Goal: Navigation & Orientation: Find specific page/section

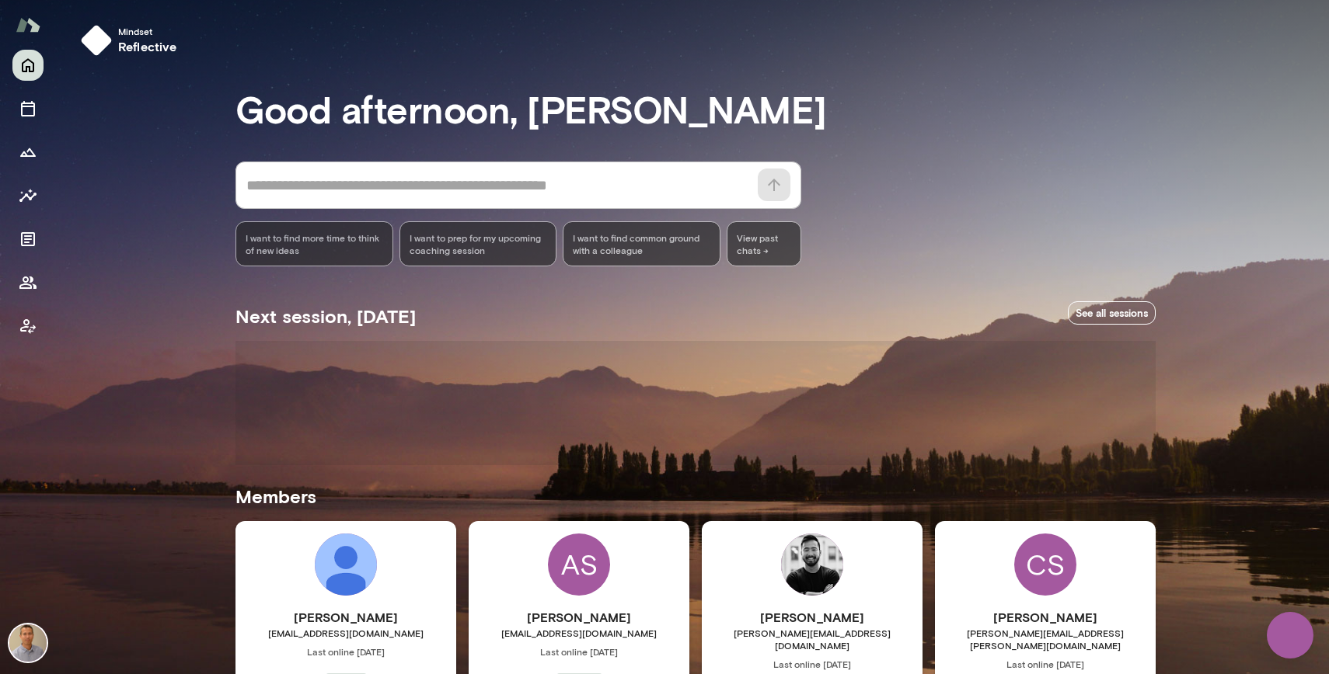
click at [125, 416] on div "Mindset reflective Good afternoon, [PERSON_NAME] * ​ ​ I want to find more time…" at bounding box center [692, 567] width 1273 height 1134
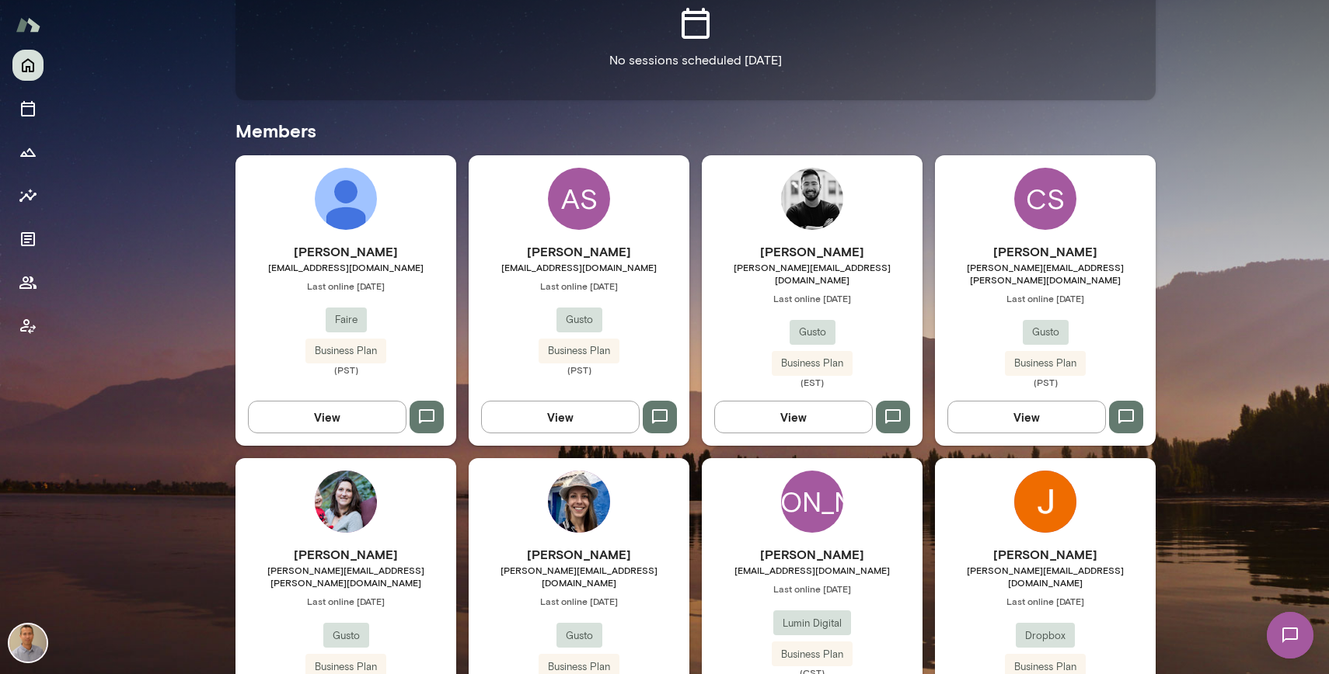
scroll to position [435, 0]
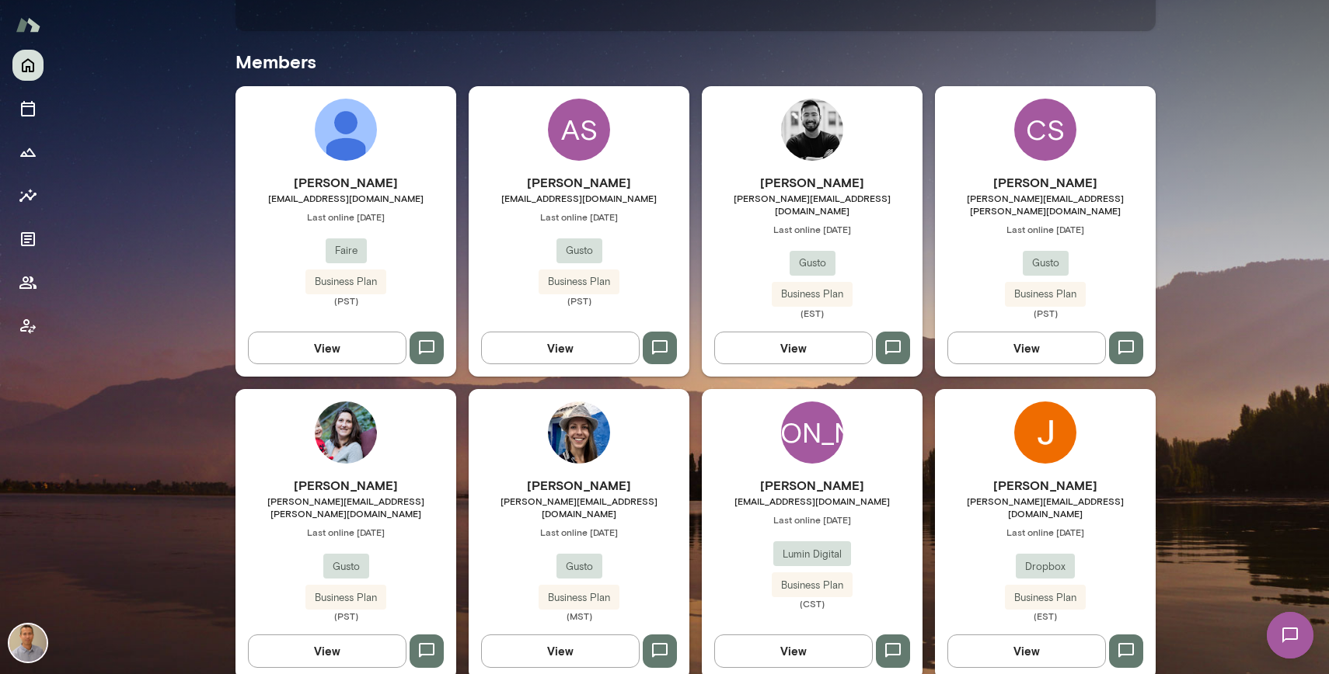
click at [36, 631] on img at bounding box center [27, 643] width 37 height 37
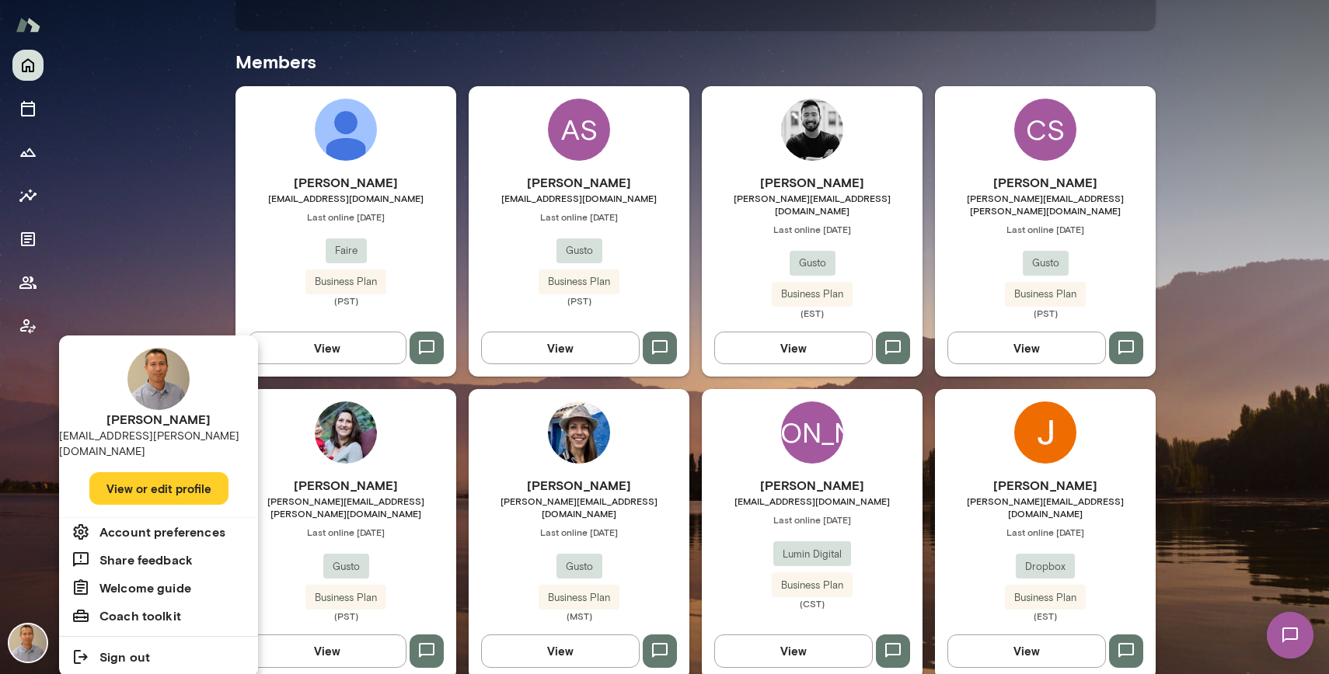
click at [181, 472] on button "View or edit profile" at bounding box center [158, 488] width 139 height 33
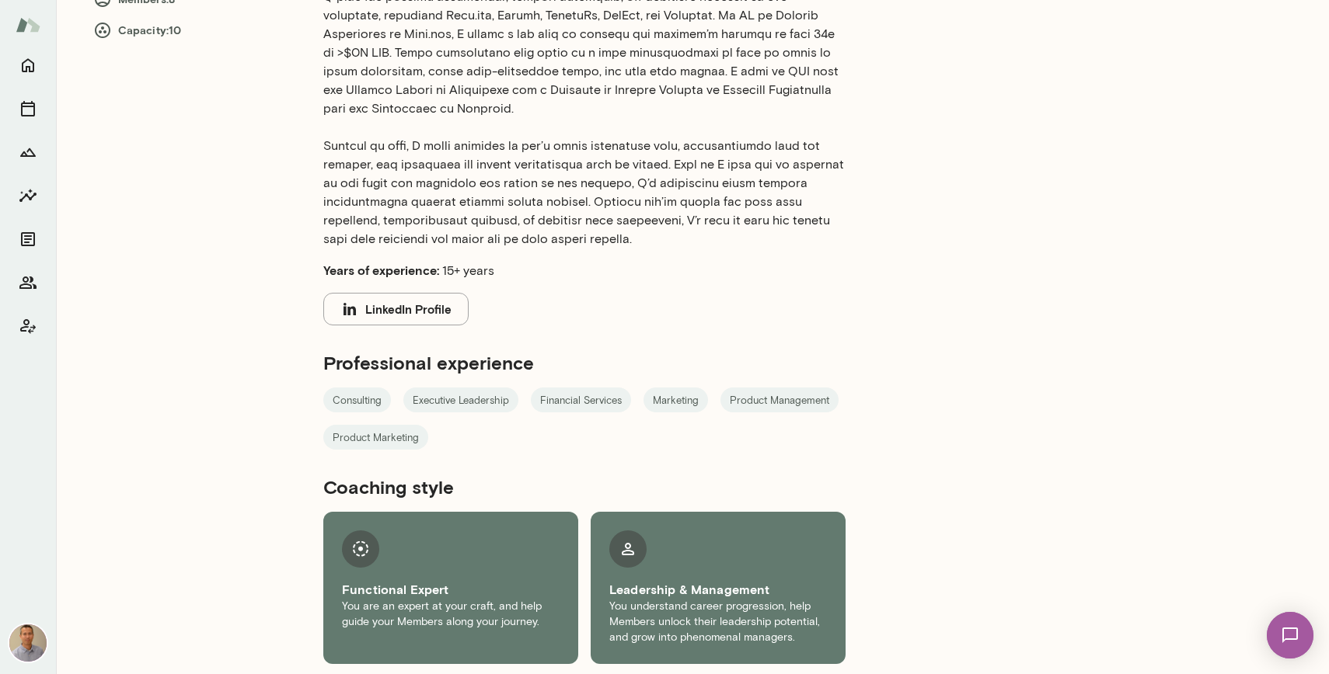
click at [200, 313] on div "Bio Years of experience: 15+ years LinkedIn Profile Professional experience Con…" at bounding box center [653, 233] width 1194 height 888
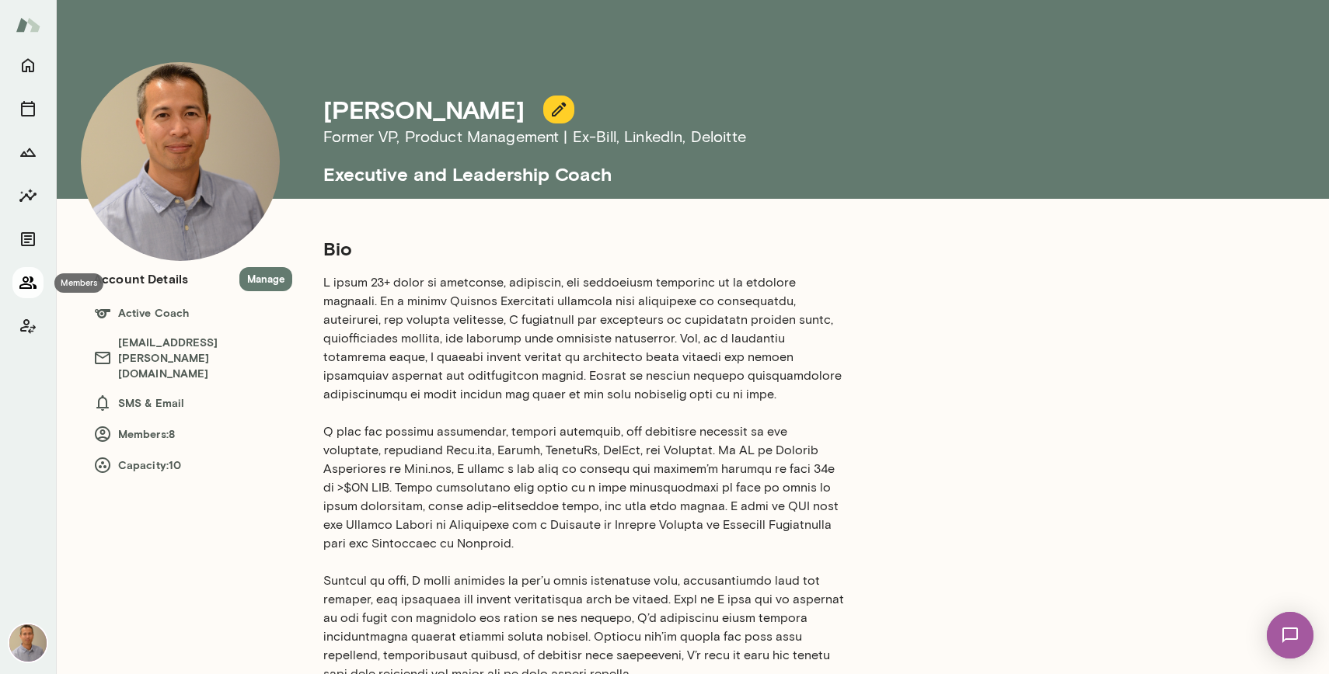
click at [30, 284] on icon "Members" at bounding box center [28, 283] width 19 height 19
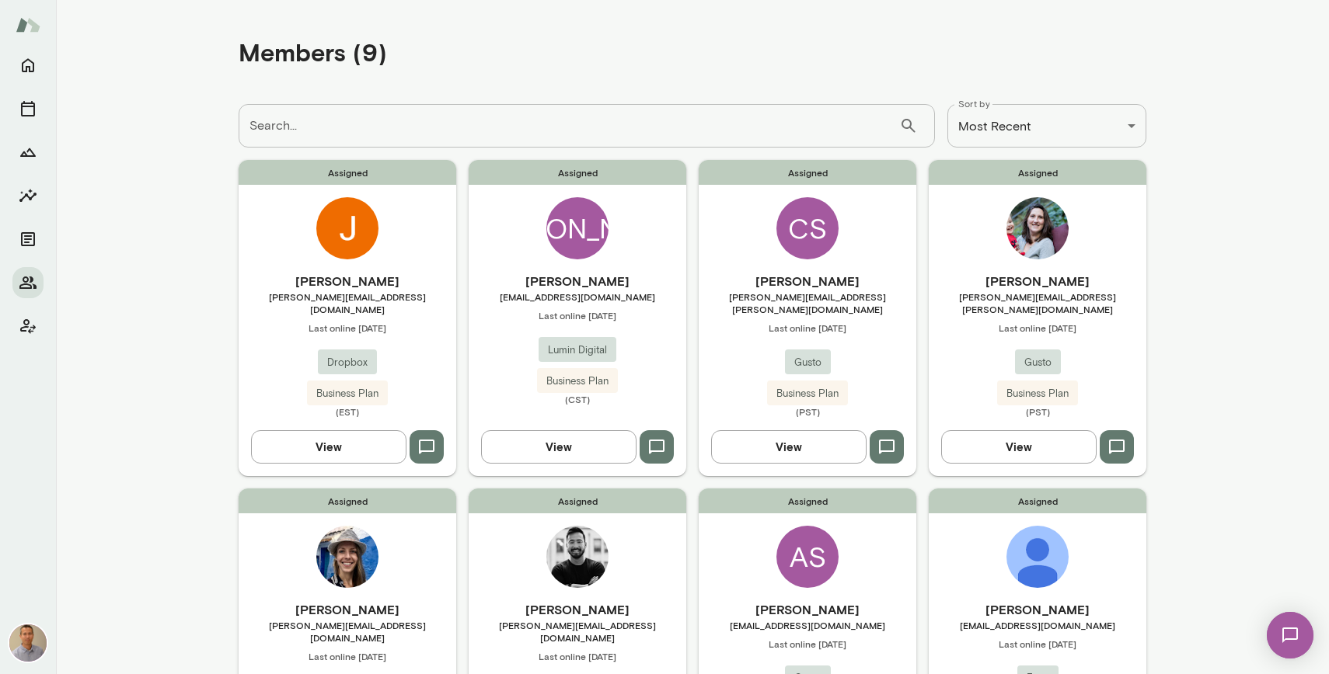
click at [1217, 325] on main "**********" at bounding box center [692, 337] width 1273 height 674
